Goal: Task Accomplishment & Management: Manage account settings

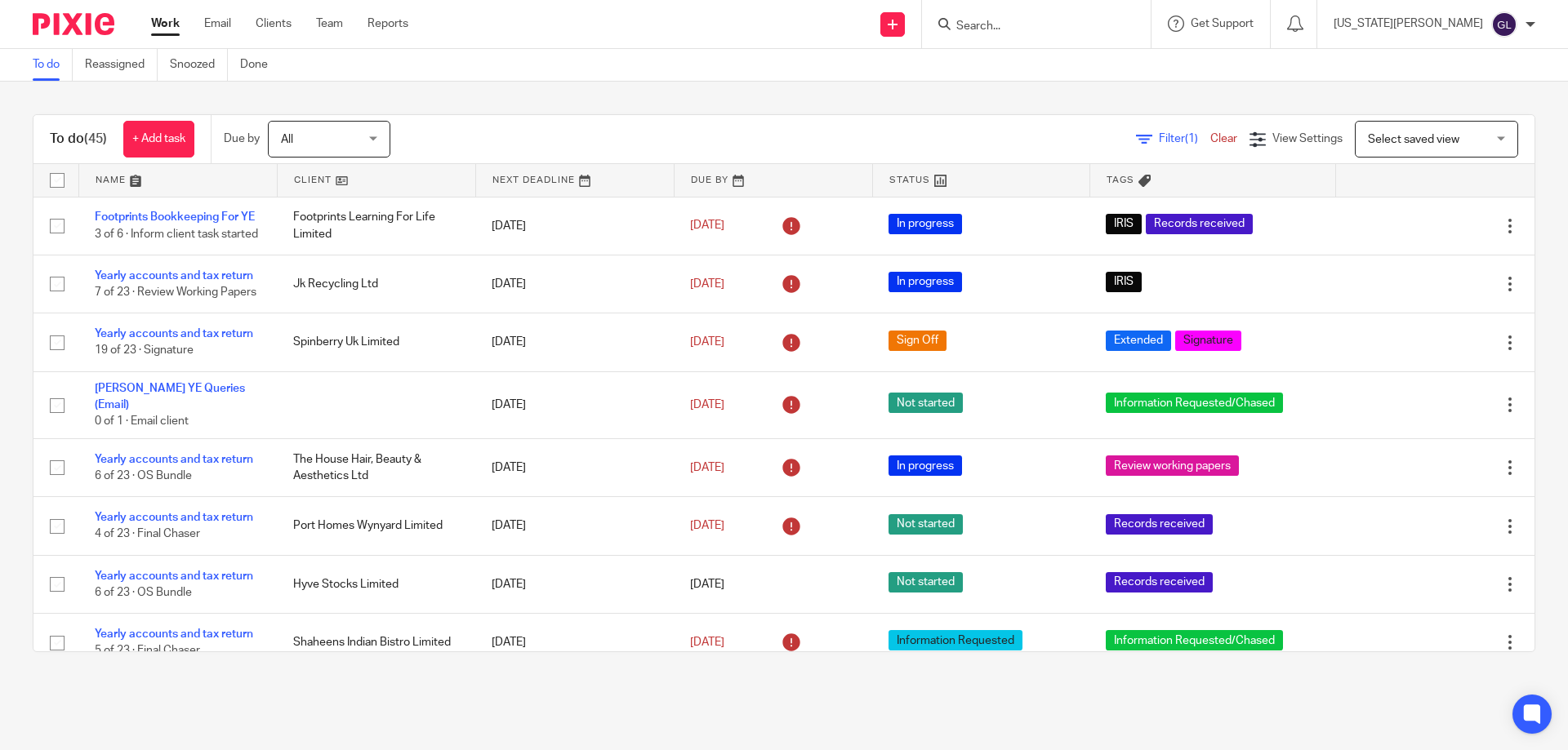
click at [1042, 23] on input "Search" at bounding box center [1028, 27] width 147 height 14
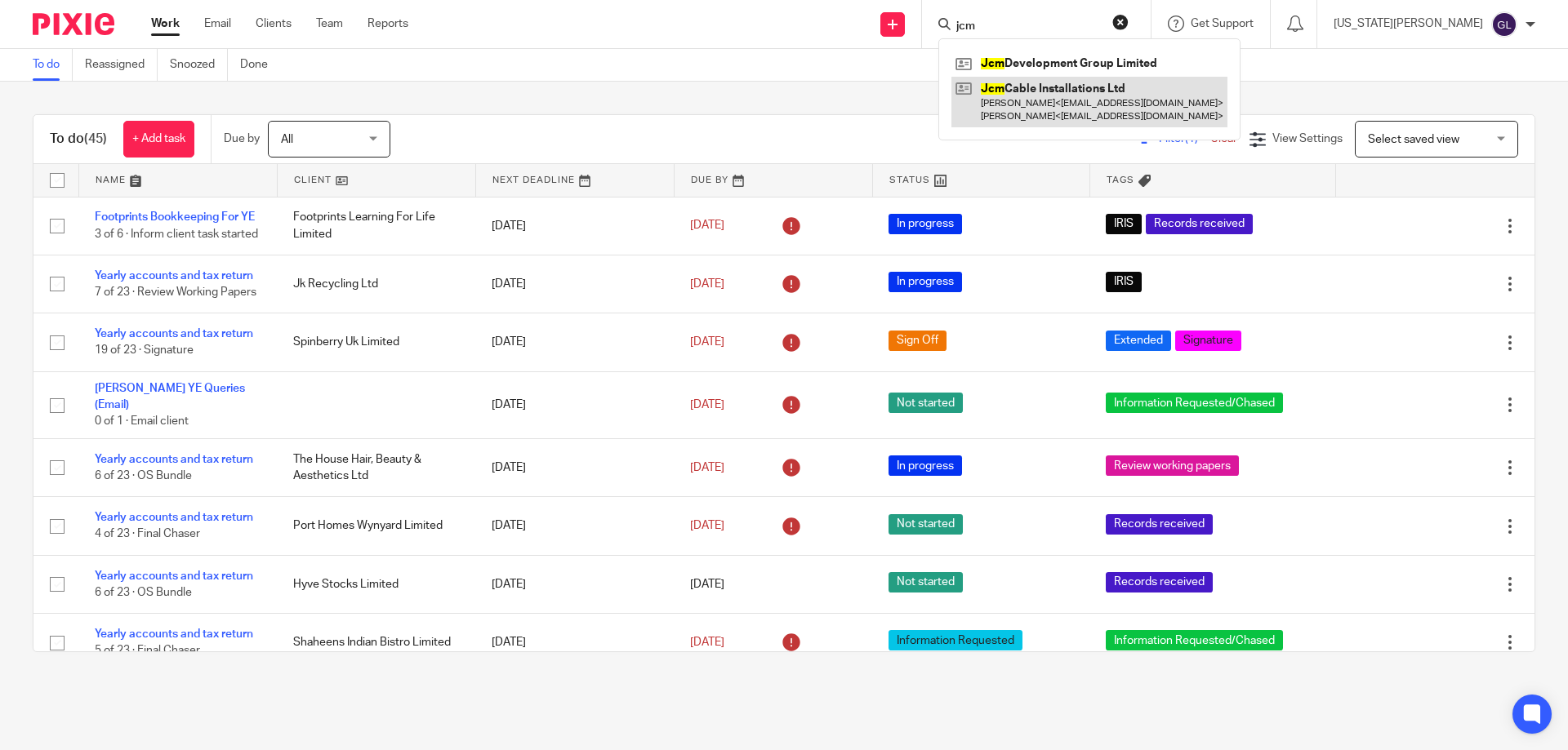
type input "jcm"
click at [1146, 92] on link at bounding box center [1090, 102] width 276 height 50
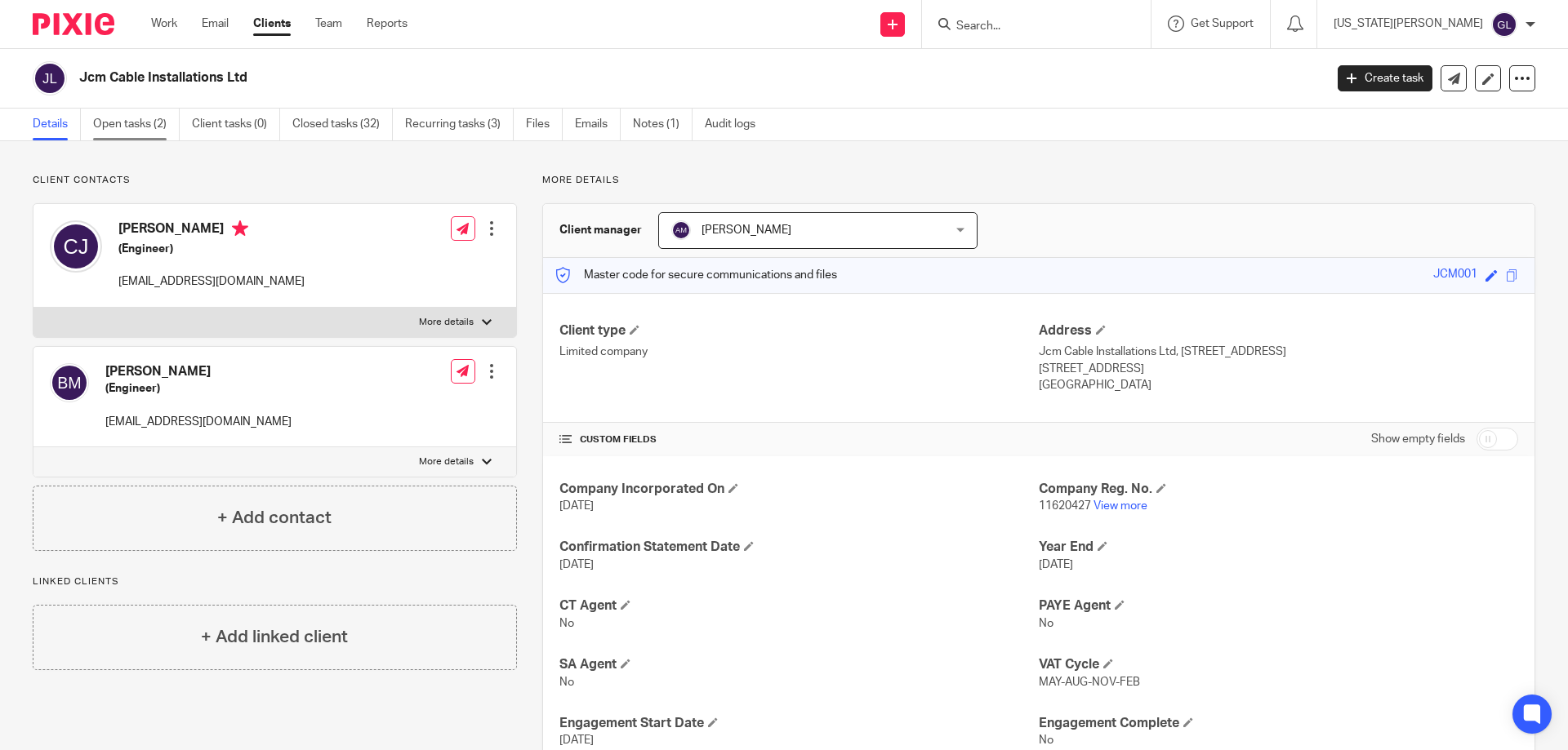
click at [102, 122] on link "Open tasks (2)" at bounding box center [136, 124] width 86 height 32
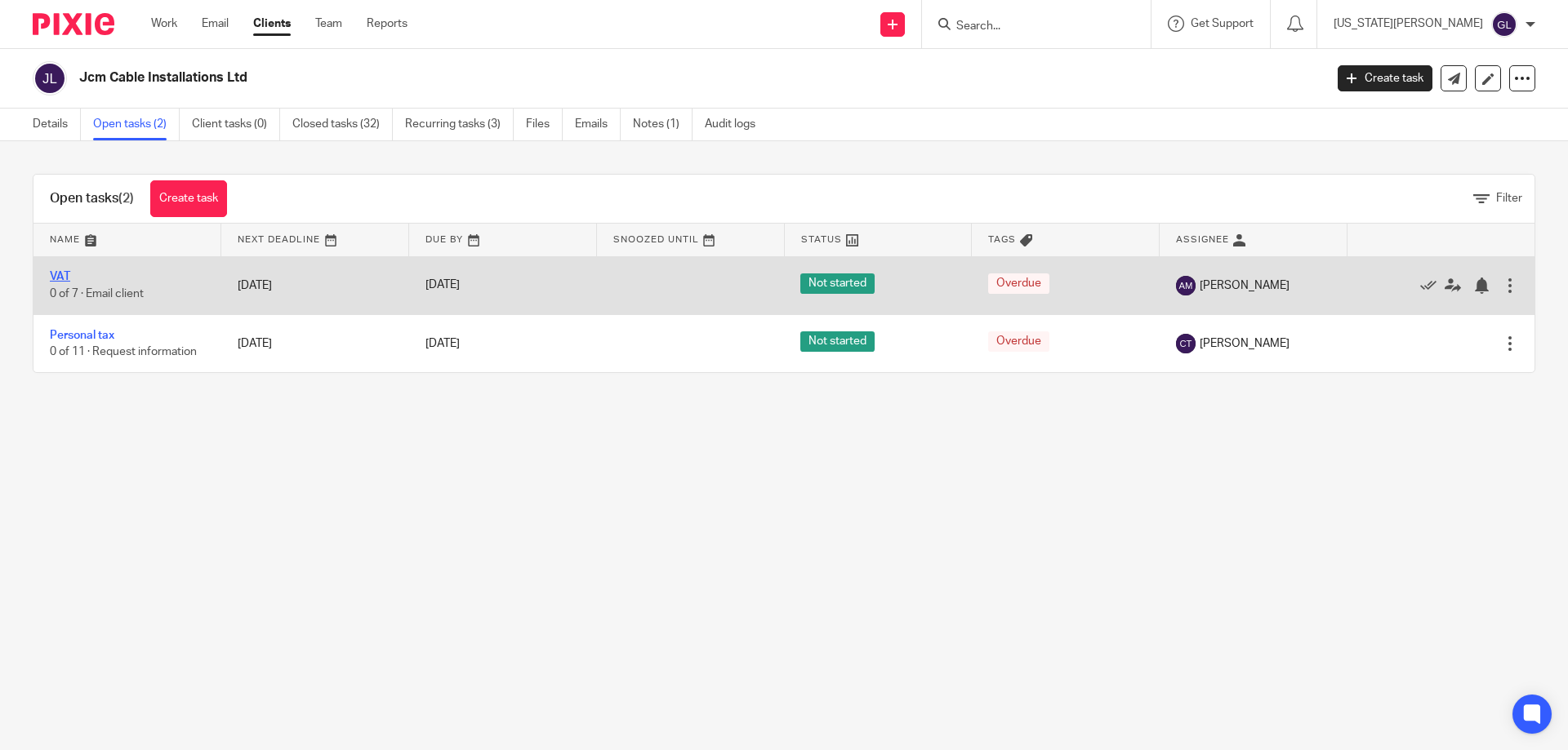
click at [62, 280] on link "VAT" at bounding box center [59, 276] width 21 height 12
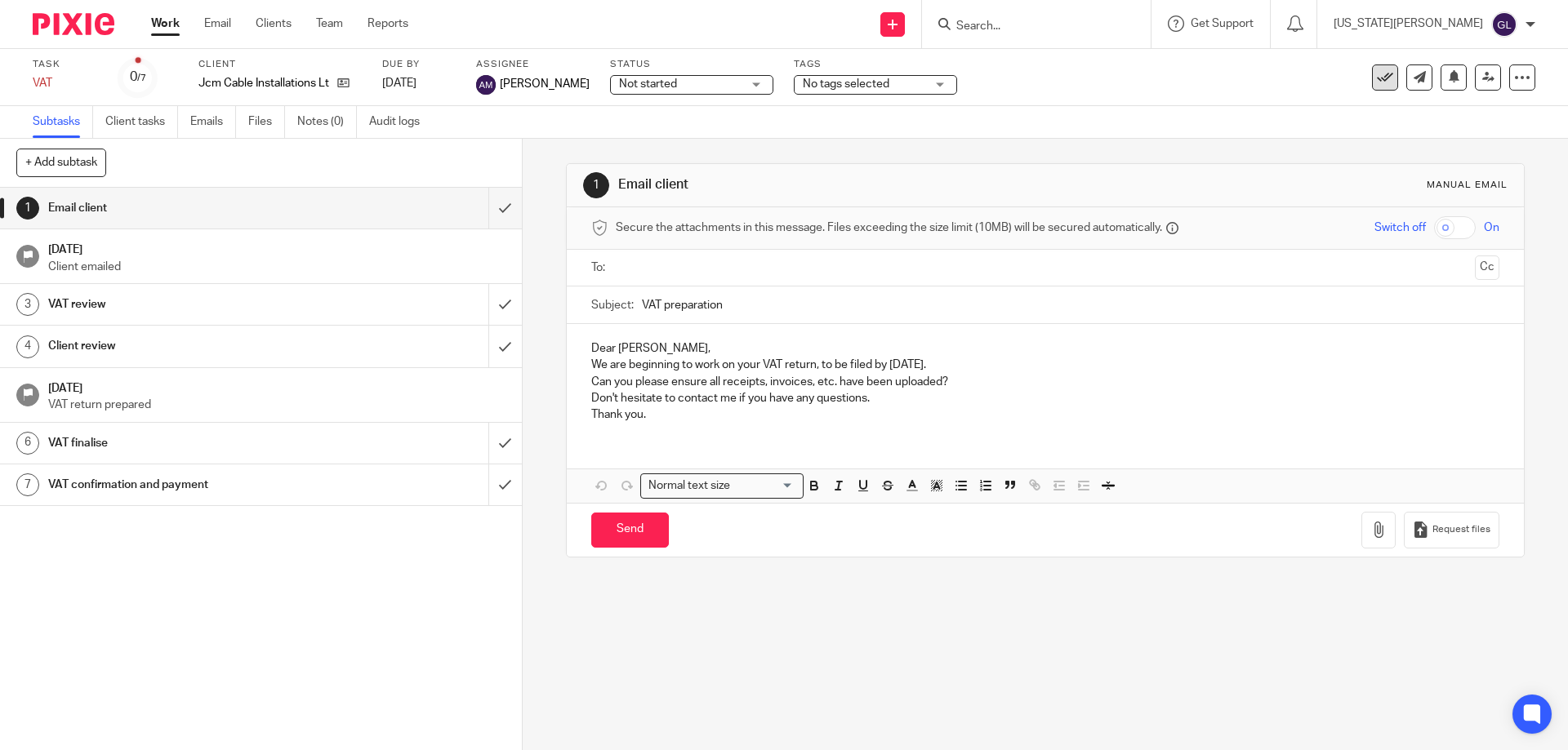
click at [1377, 87] on button at bounding box center [1385, 77] width 26 height 26
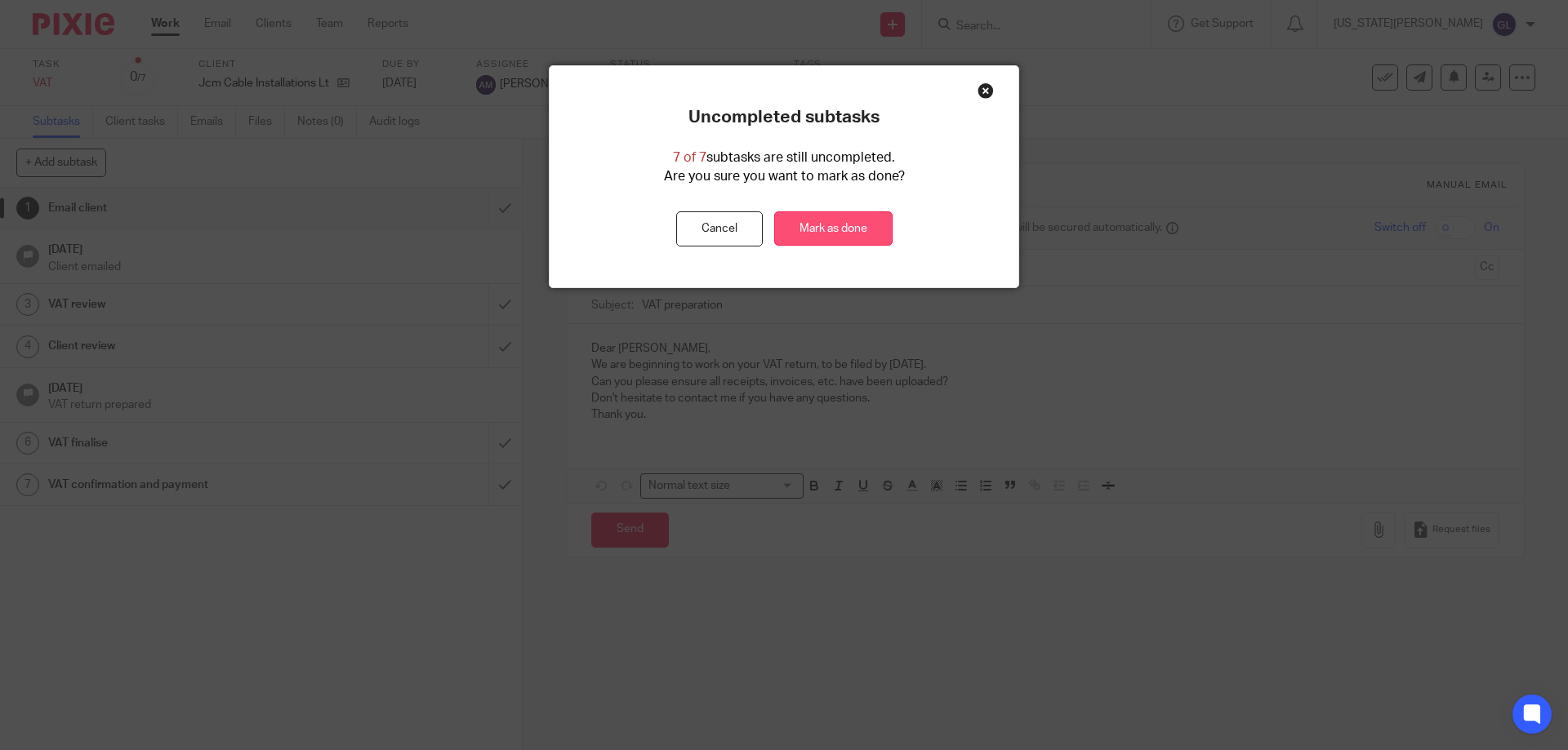
click at [832, 226] on link "Mark as done" at bounding box center [834, 229] width 119 height 35
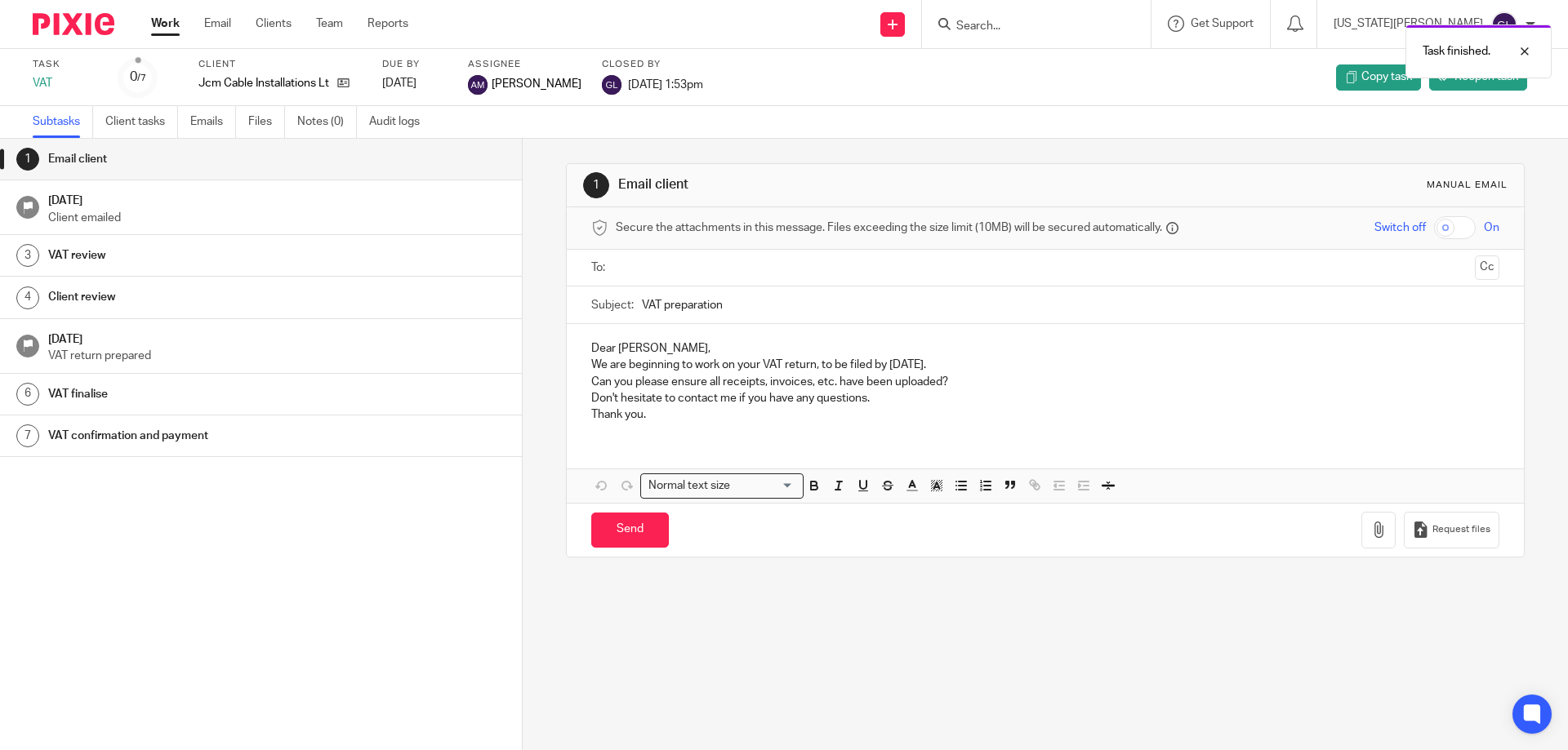
click at [1049, 21] on div "Task finished." at bounding box center [1168, 47] width 768 height 62
click at [1051, 29] on div "Task finished." at bounding box center [1168, 47] width 768 height 62
click at [1048, 29] on input "Search" at bounding box center [1028, 27] width 147 height 14
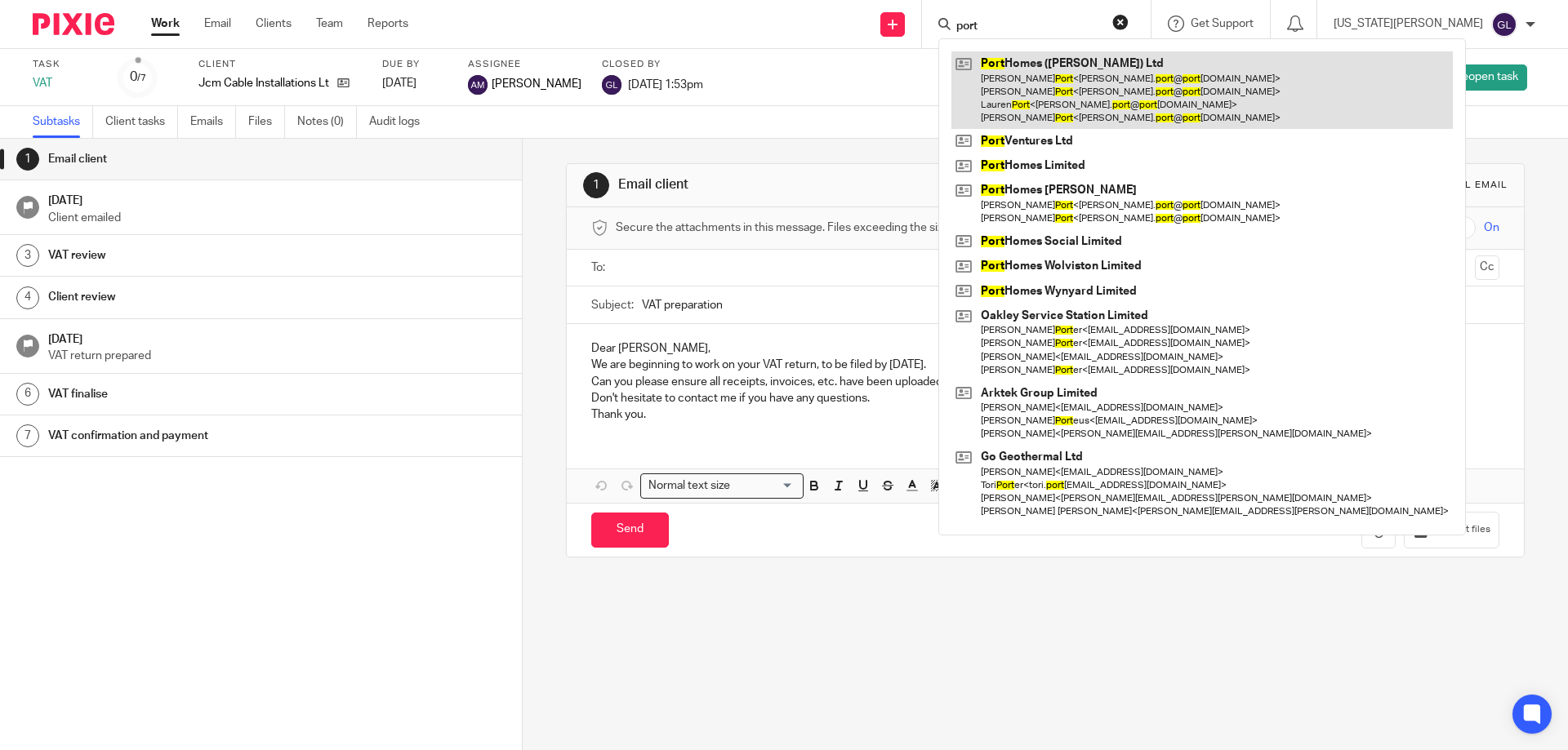
type input "port"
click at [1177, 106] on link at bounding box center [1202, 90] width 502 height 77
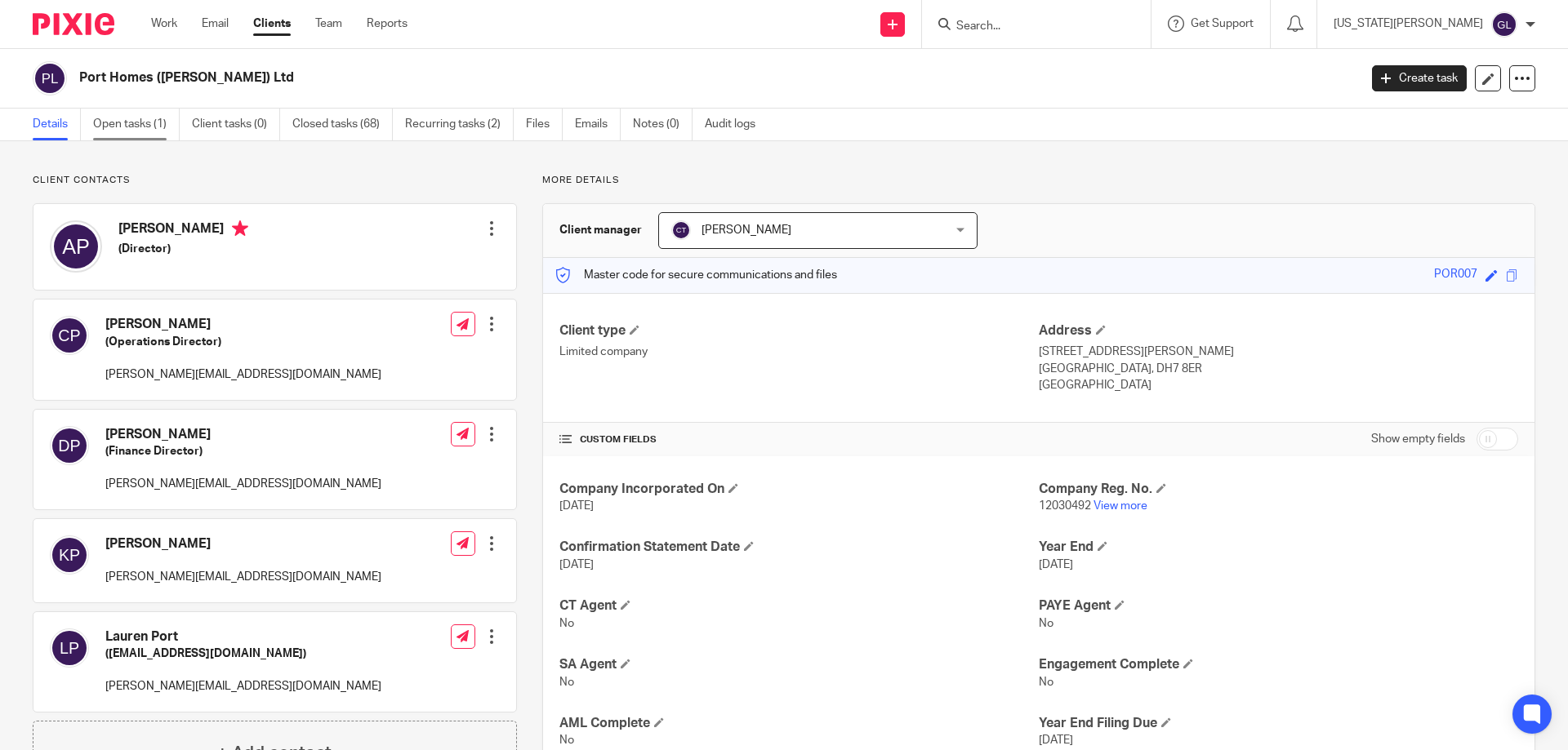
click at [127, 132] on link "Open tasks (1)" at bounding box center [136, 124] width 86 height 32
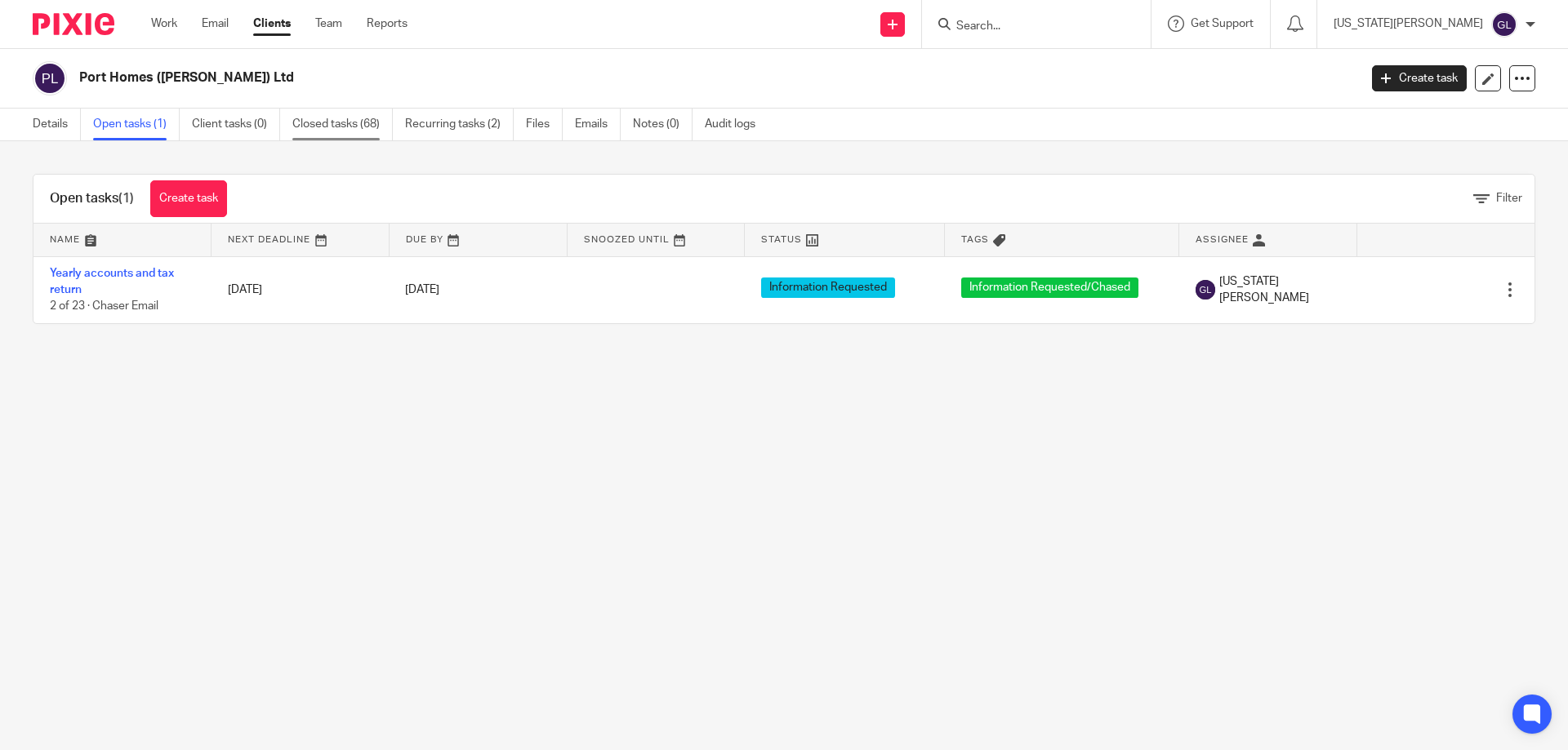
click at [324, 129] on link "Closed tasks (68)" at bounding box center [343, 124] width 101 height 32
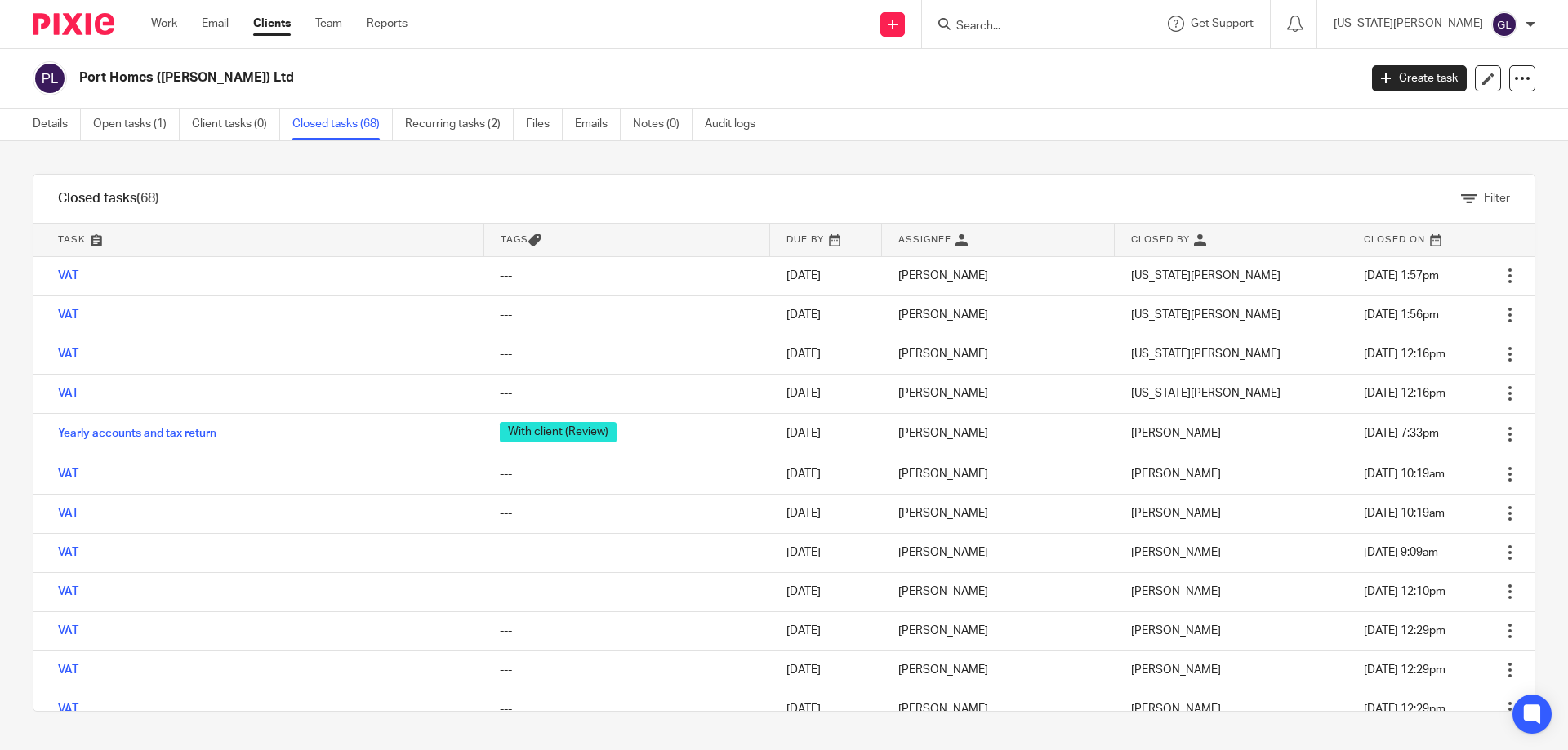
click at [1067, 26] on input "Search" at bounding box center [1028, 27] width 147 height 14
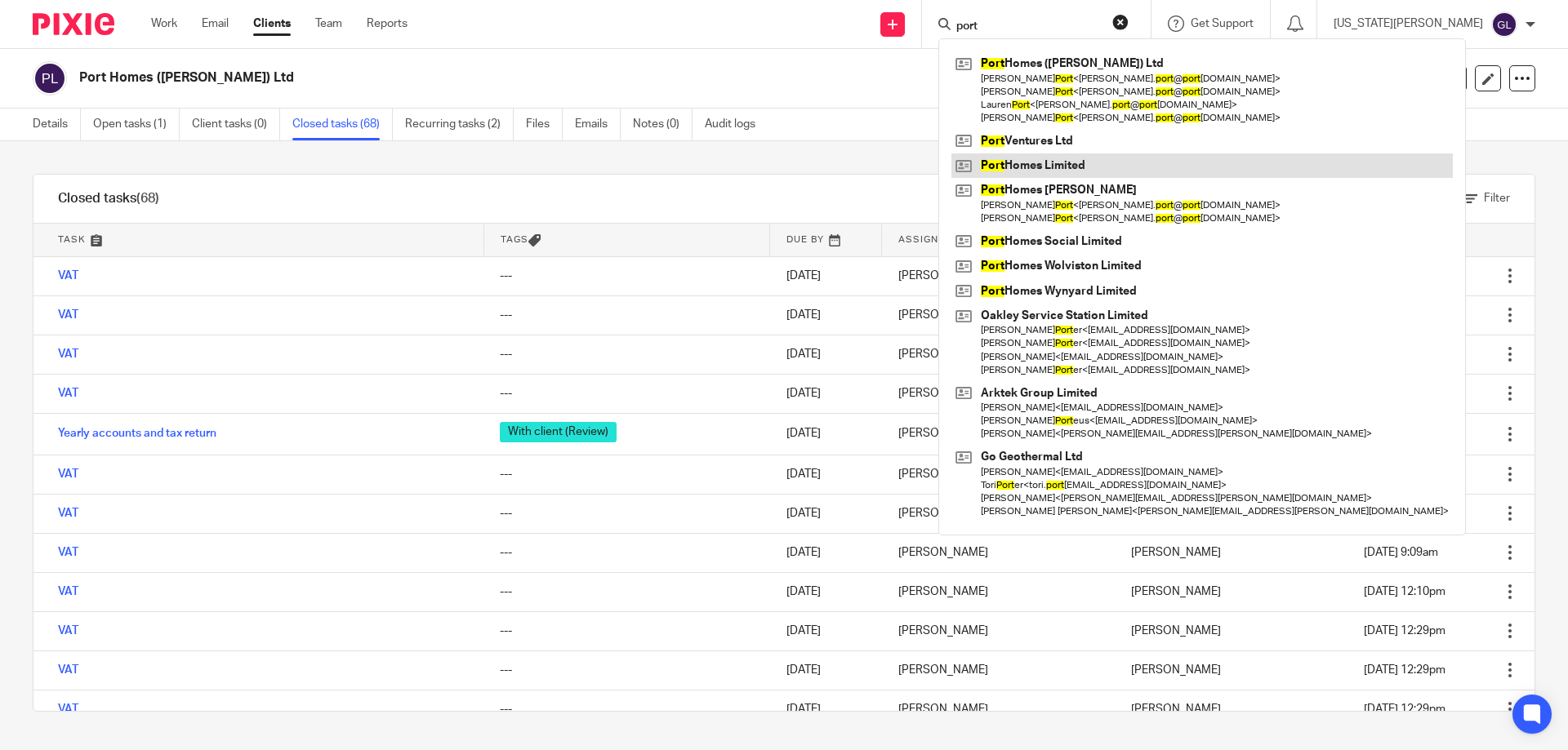
type input "port"
click at [1172, 161] on link at bounding box center [1202, 166] width 502 height 24
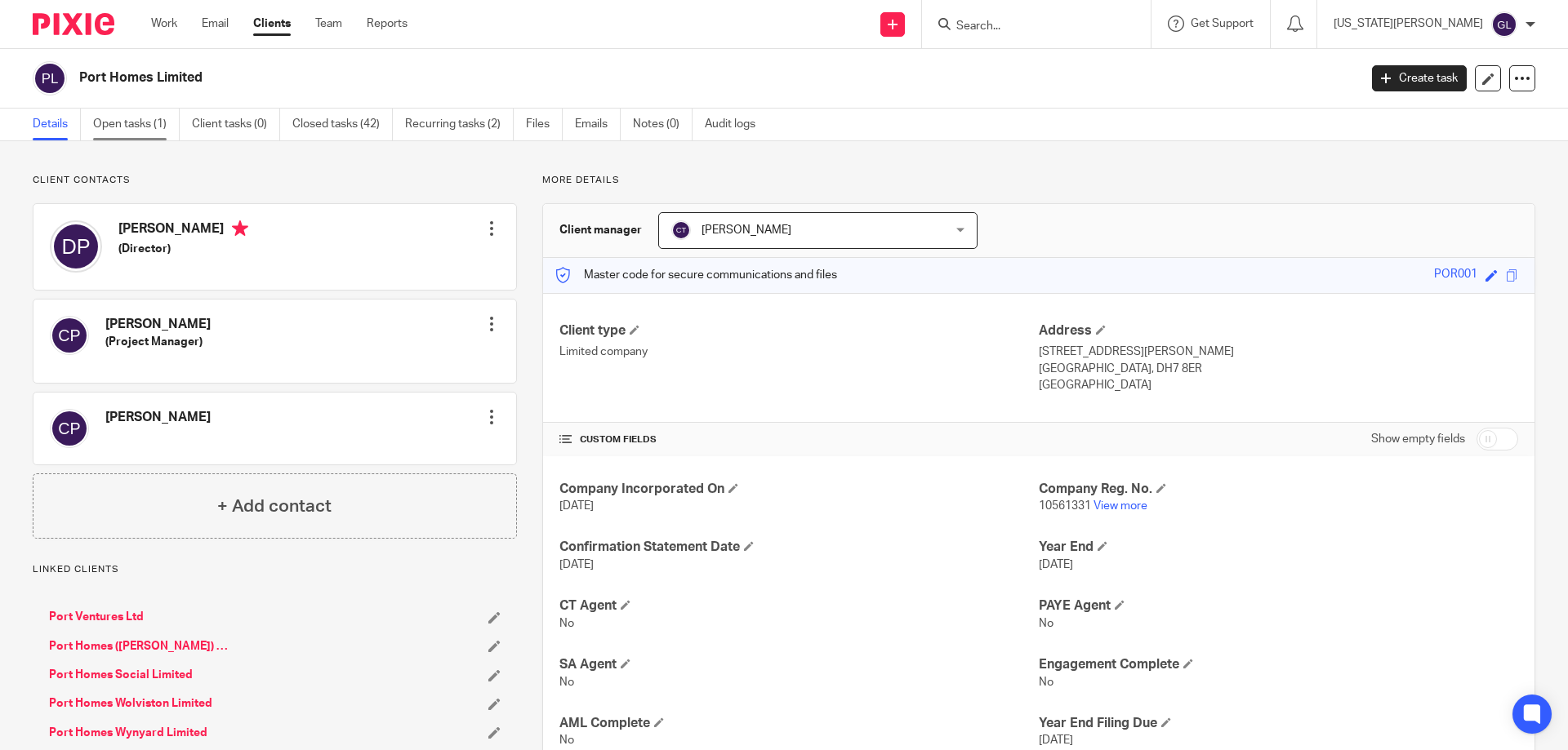
click at [129, 129] on link "Open tasks (1)" at bounding box center [136, 124] width 86 height 32
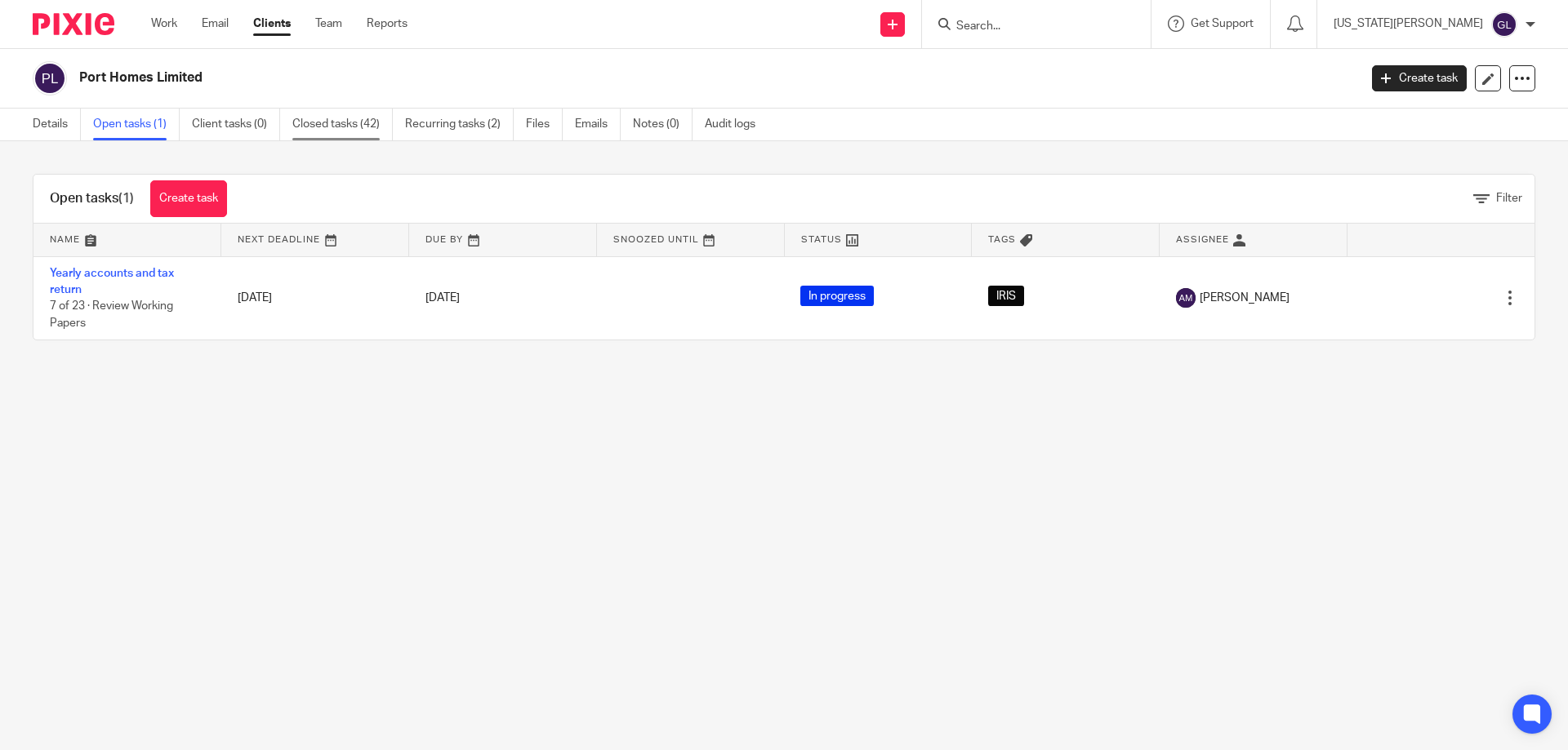
click at [330, 128] on link "Closed tasks (42)" at bounding box center [343, 124] width 101 height 32
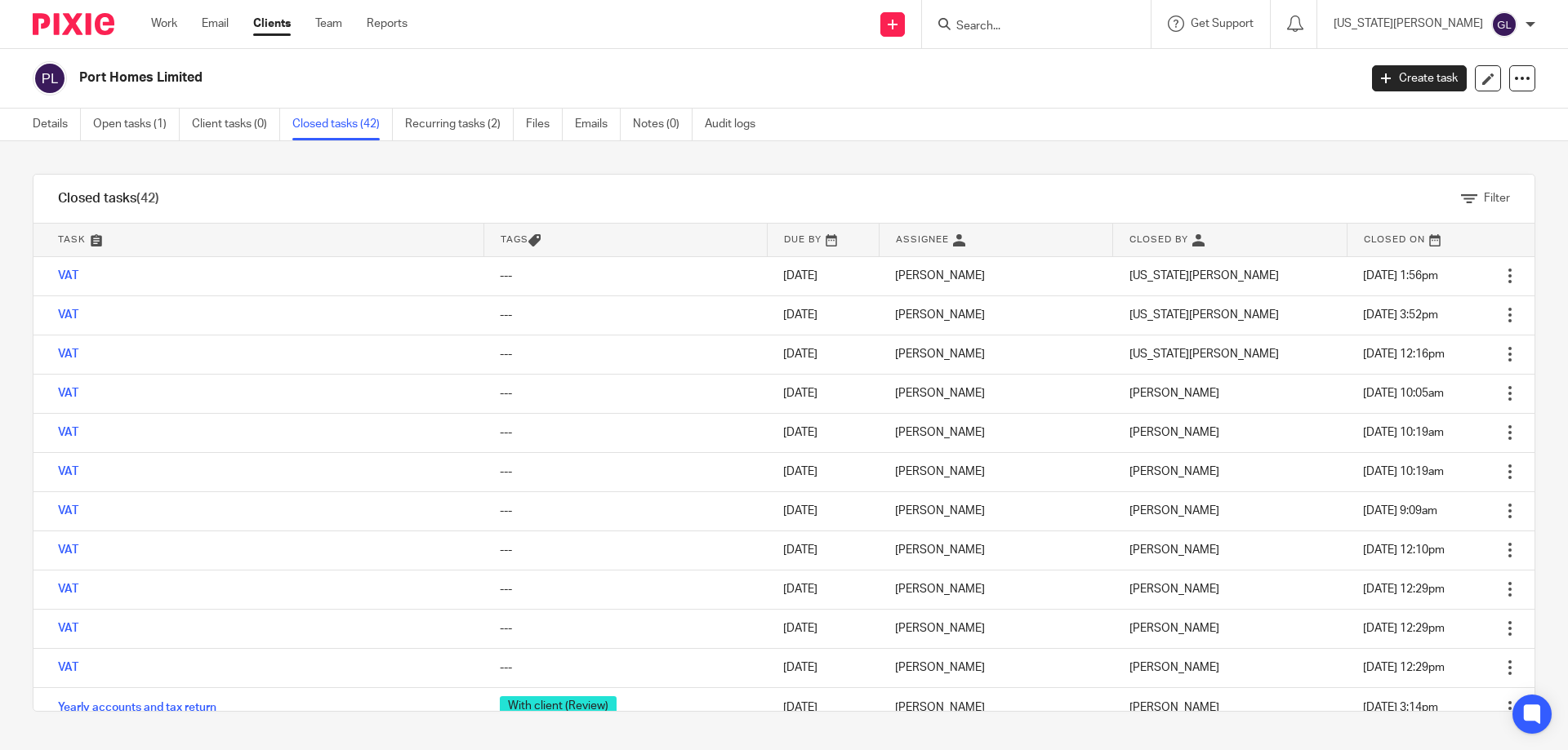
click at [1068, 22] on input "Search" at bounding box center [1028, 27] width 147 height 14
